Goal: Find specific page/section: Find specific page/section

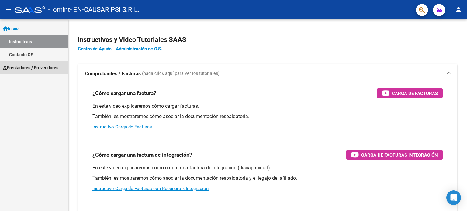
click at [32, 72] on link "Prestadores / Proveedores" at bounding box center [34, 67] width 68 height 13
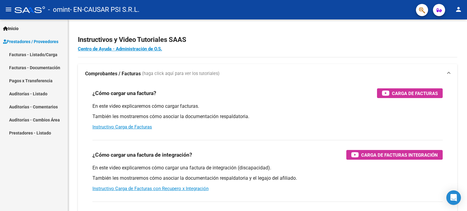
click at [32, 68] on link "Facturas - Documentación" at bounding box center [34, 67] width 68 height 13
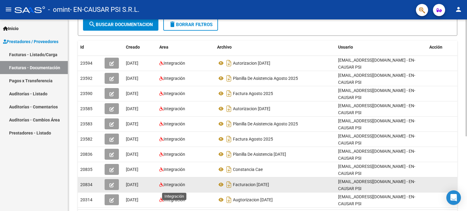
scroll to position [91, 0]
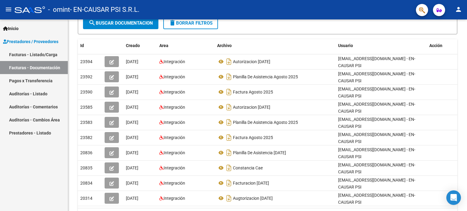
click at [21, 78] on link "Pagos x Transferencia" at bounding box center [34, 80] width 68 height 13
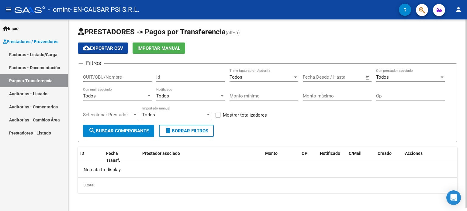
scroll to position [2, 0]
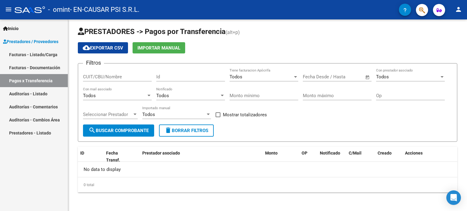
click at [47, 56] on link "Facturas - Listado/Carga" at bounding box center [34, 54] width 68 height 13
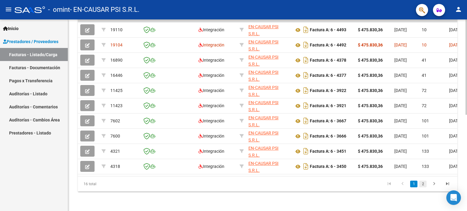
click at [421, 187] on link "2" at bounding box center [422, 184] width 7 height 7
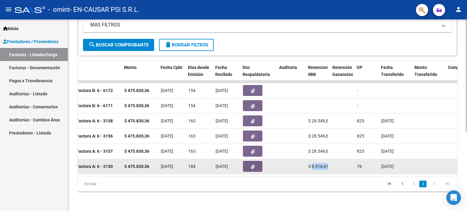
drag, startPoint x: 327, startPoint y: 165, endPoint x: 312, endPoint y: 165, distance: 15.5
click at [312, 165] on datatable-body-cell "$ 9.516,61" at bounding box center [318, 166] width 24 height 15
copy span "9.516,61"
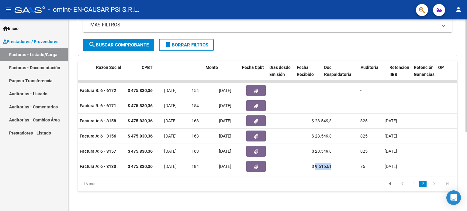
scroll to position [0, 89]
